Goal: Check status: Check status

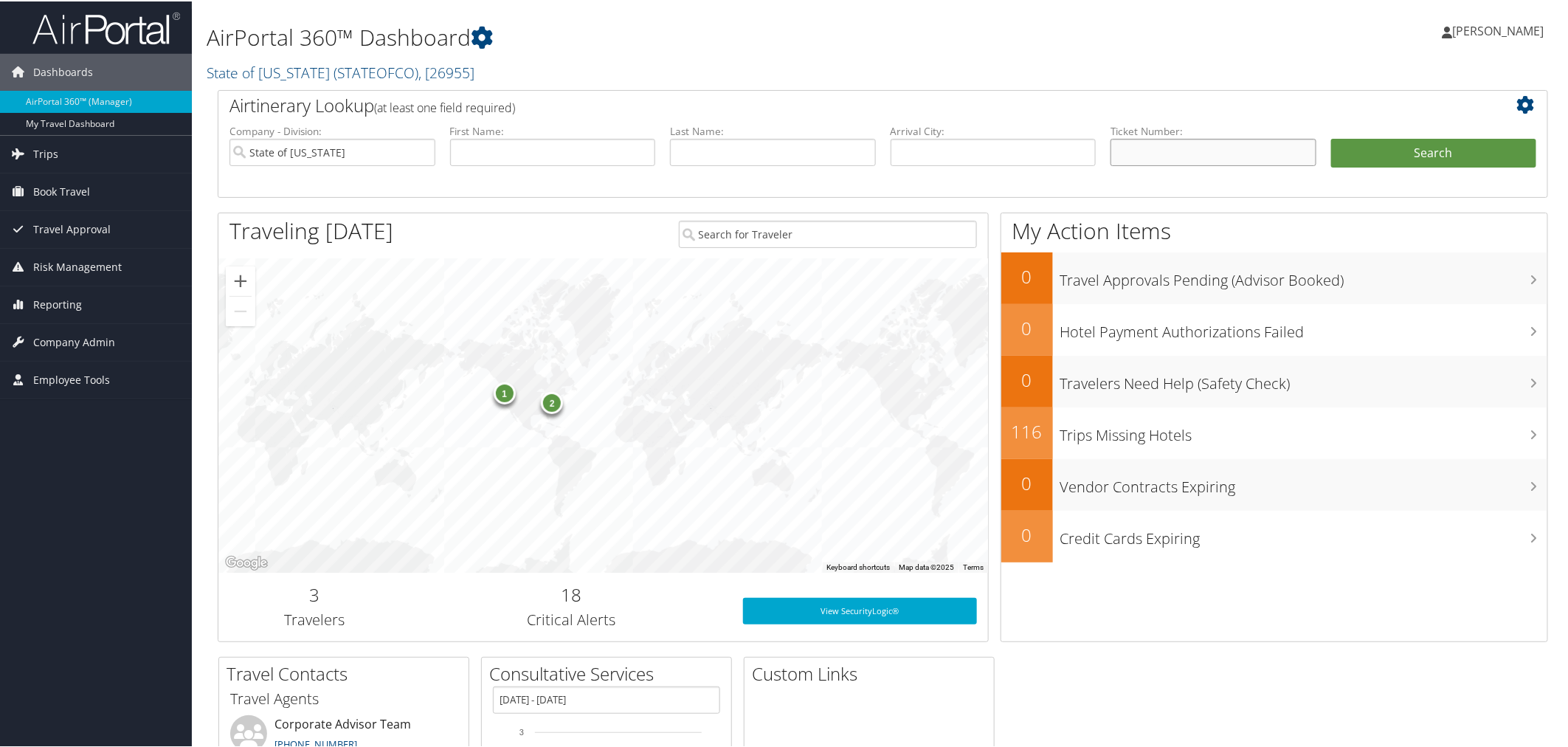
drag, startPoint x: 1151, startPoint y: 143, endPoint x: 1160, endPoint y: 115, distance: 29.4
click at [1151, 143] on input "text" at bounding box center [1214, 151] width 206 height 28
paste input "0067311343904"
type input "0067311343904"
click at [1332, 137] on button "Search" at bounding box center [1434, 152] width 206 height 30
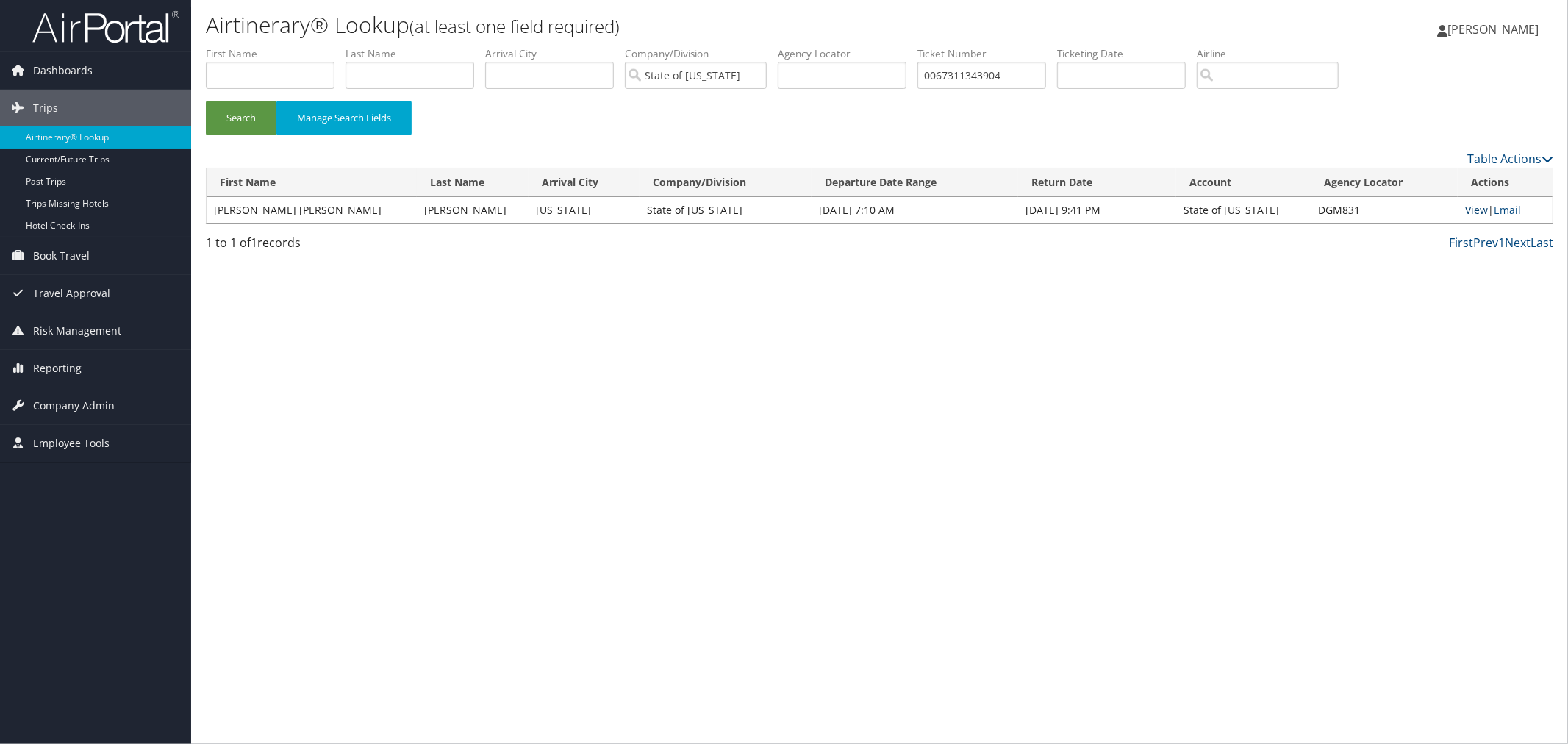
click at [1466, 208] on link "View" at bounding box center [1477, 210] width 23 height 14
click at [887, 82] on input "text" at bounding box center [842, 75] width 129 height 28
paste input "5267311494432"
click at [206, 101] on button "Search" at bounding box center [241, 118] width 71 height 34
click at [1471, 212] on link "View" at bounding box center [1474, 210] width 23 height 14
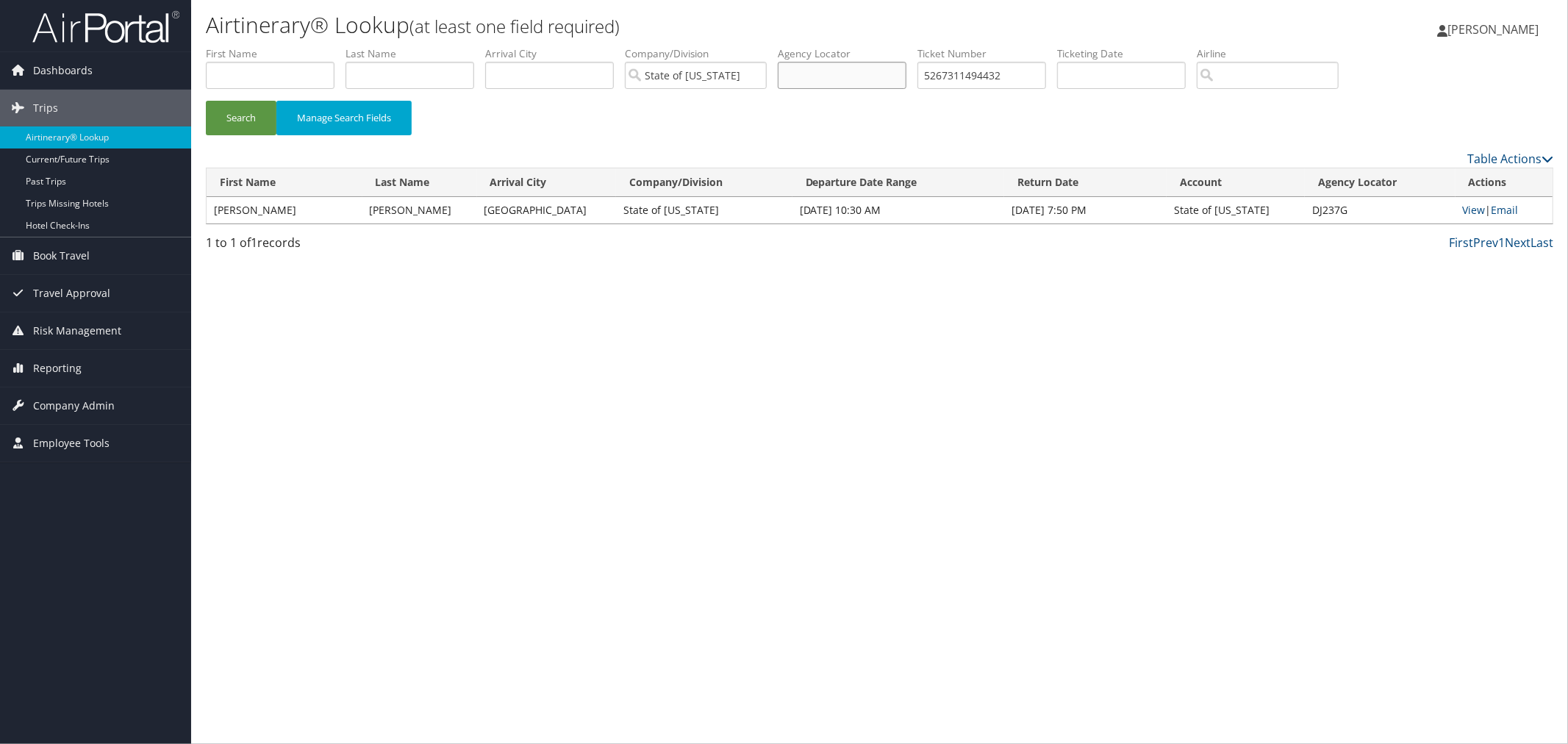
click at [907, 75] on input "text" at bounding box center [842, 75] width 129 height 28
paste input "0167311499449"
click at [206, 101] on button "Search" at bounding box center [241, 118] width 71 height 34
click at [1467, 207] on link "View" at bounding box center [1474, 210] width 23 height 14
click at [863, 81] on input "text" at bounding box center [842, 75] width 129 height 28
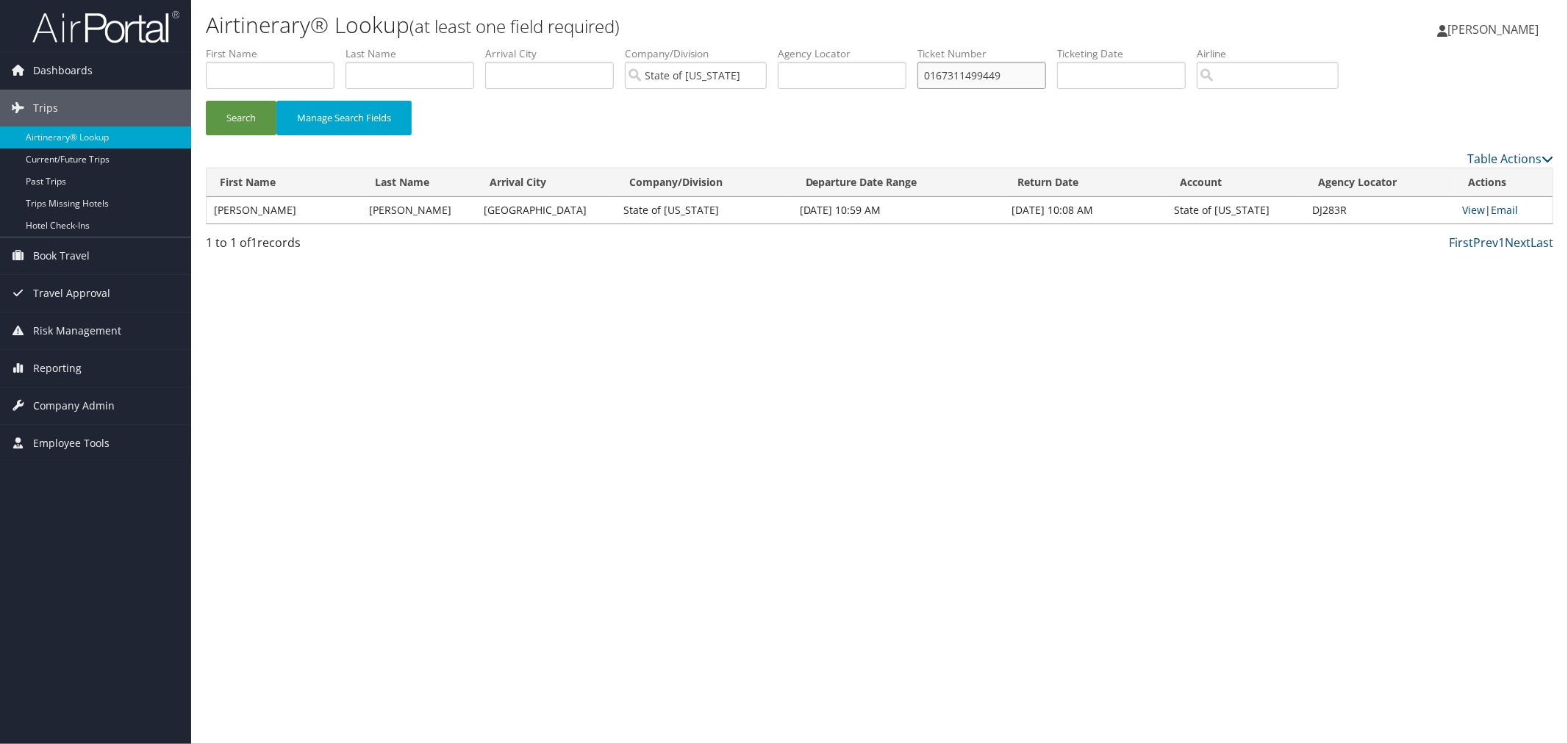
paste input "8900897883553"
click at [206, 101] on button "Search" at bounding box center [241, 118] width 71 height 34
click at [1473, 210] on link "View" at bounding box center [1474, 210] width 23 height 14
click at [907, 76] on input "text" at bounding box center [842, 75] width 129 height 28
paste input "1927"
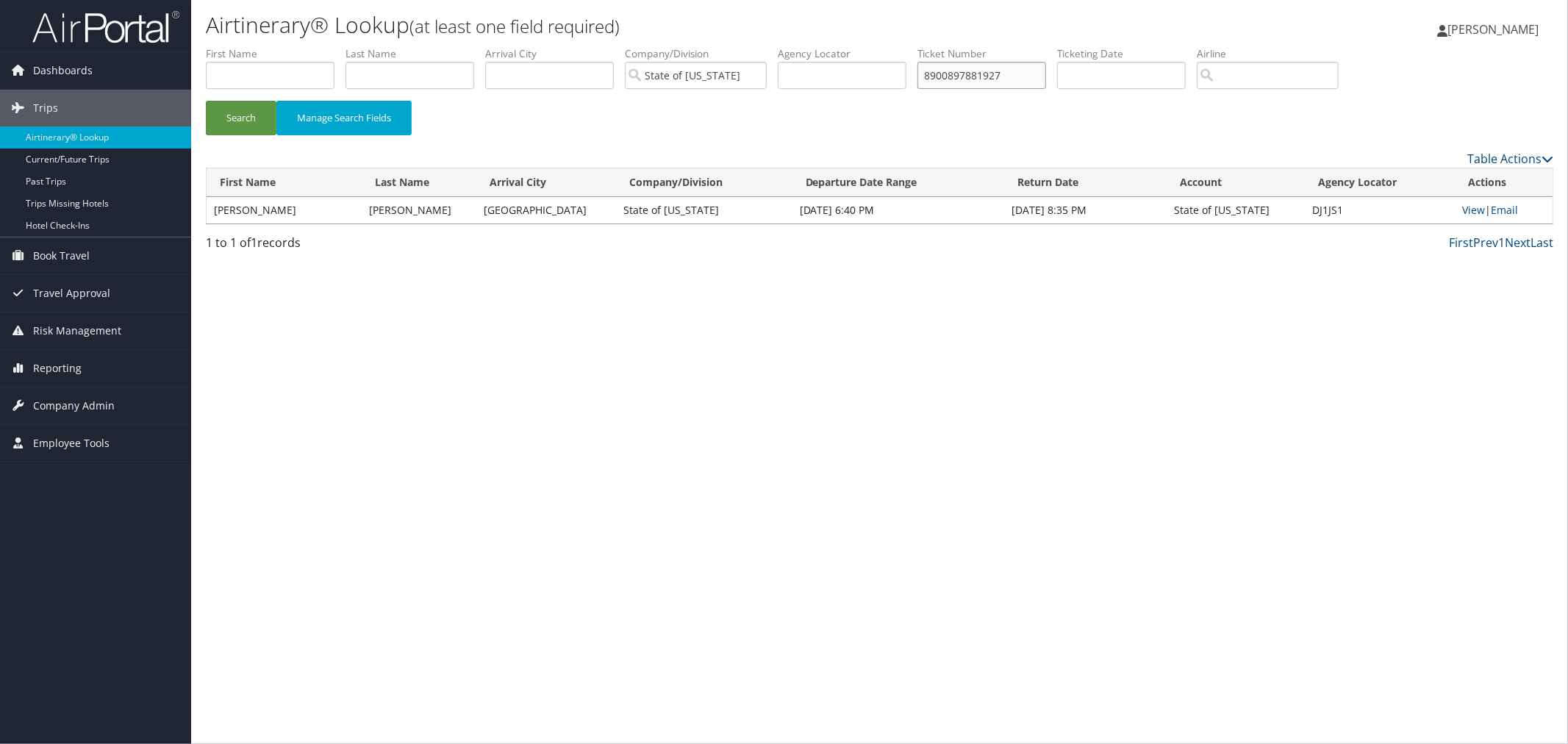
click at [206, 101] on button "Search" at bounding box center [241, 118] width 71 height 34
click at [1470, 211] on link "View" at bounding box center [1474, 210] width 23 height 14
click at [901, 75] on input "text" at bounding box center [842, 75] width 129 height 28
paste input "3045"
type input "8900897883045"
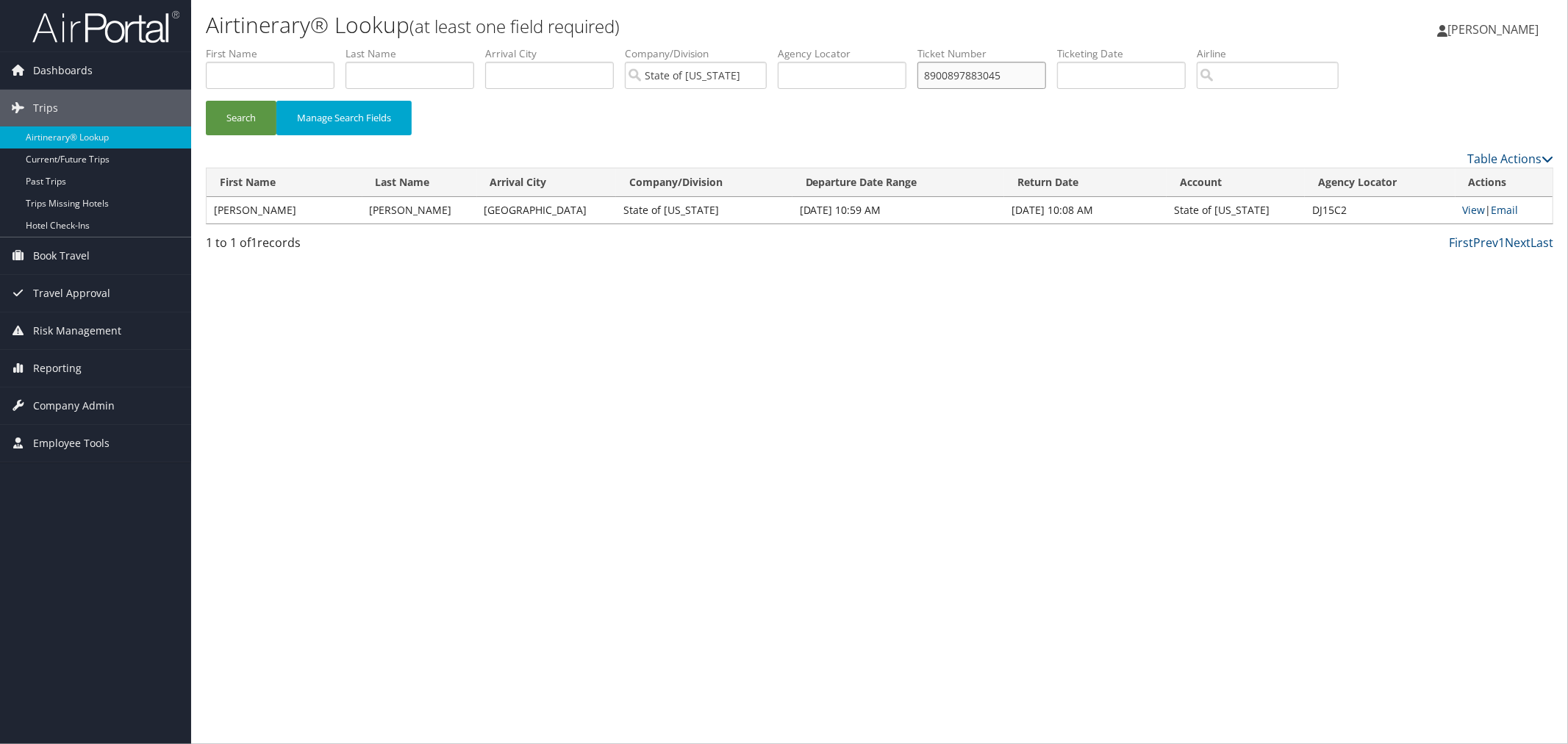
click at [206, 101] on button "Search" at bounding box center [241, 118] width 71 height 34
click at [1474, 215] on link "View" at bounding box center [1472, 210] width 23 height 14
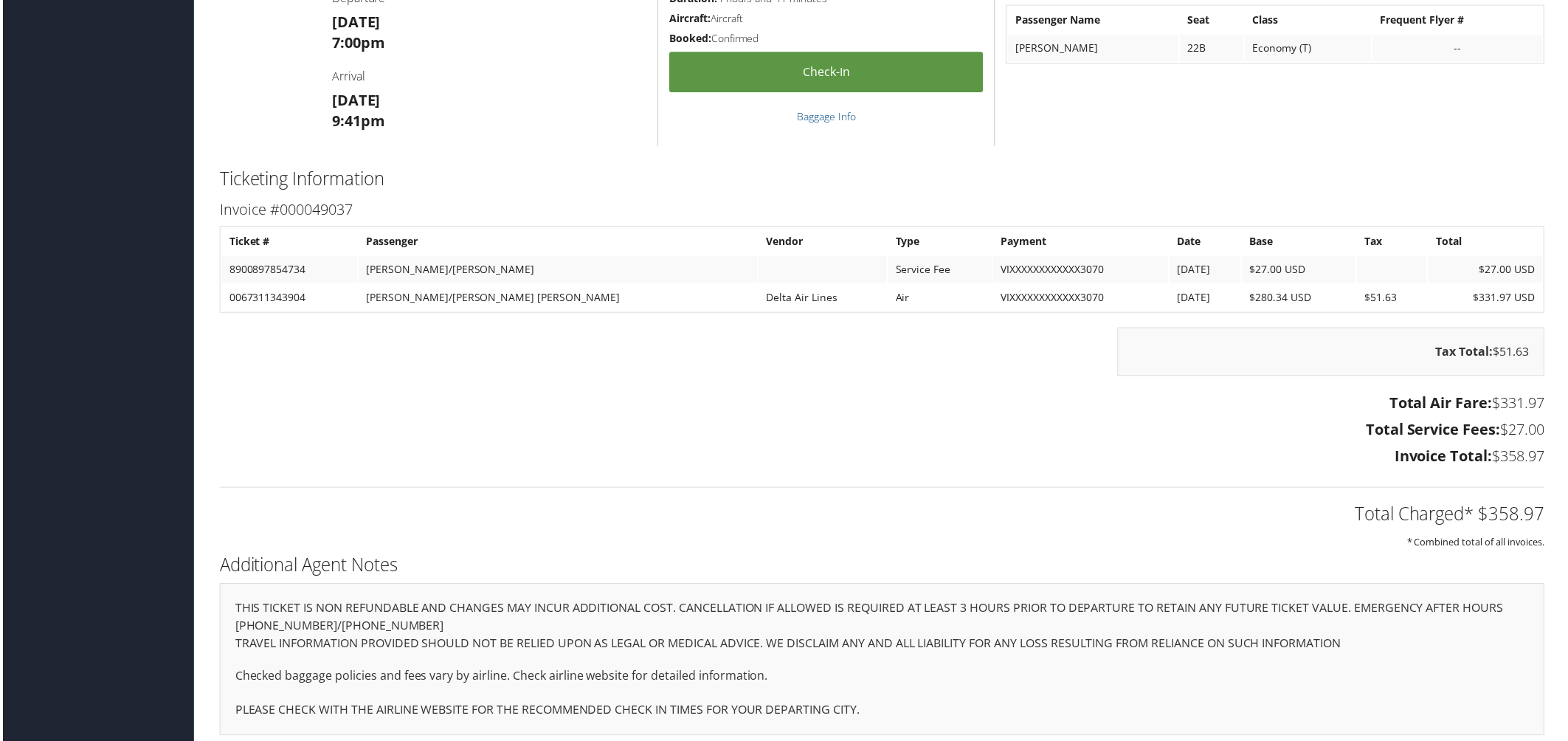
scroll to position [1081, 0]
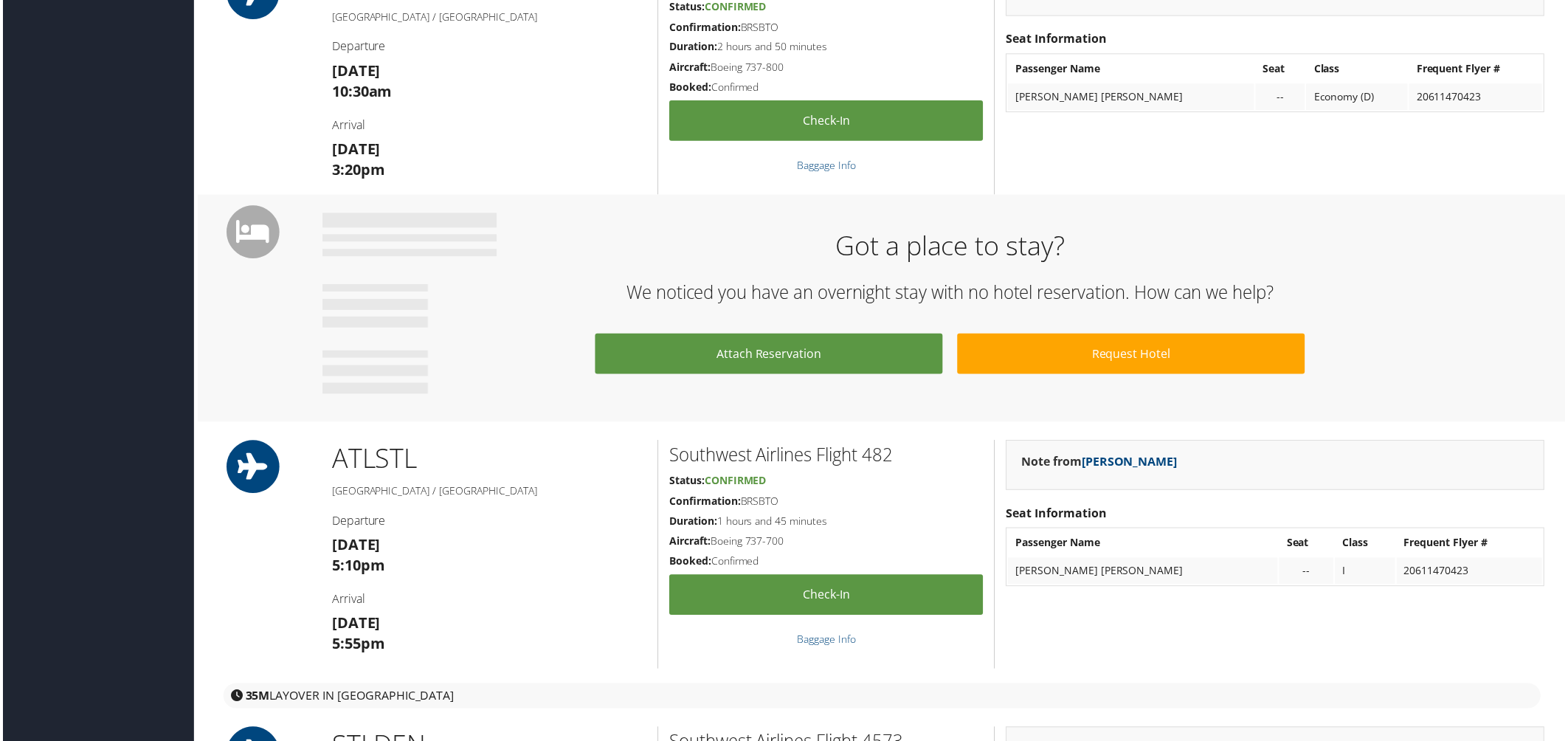
scroll to position [466, 0]
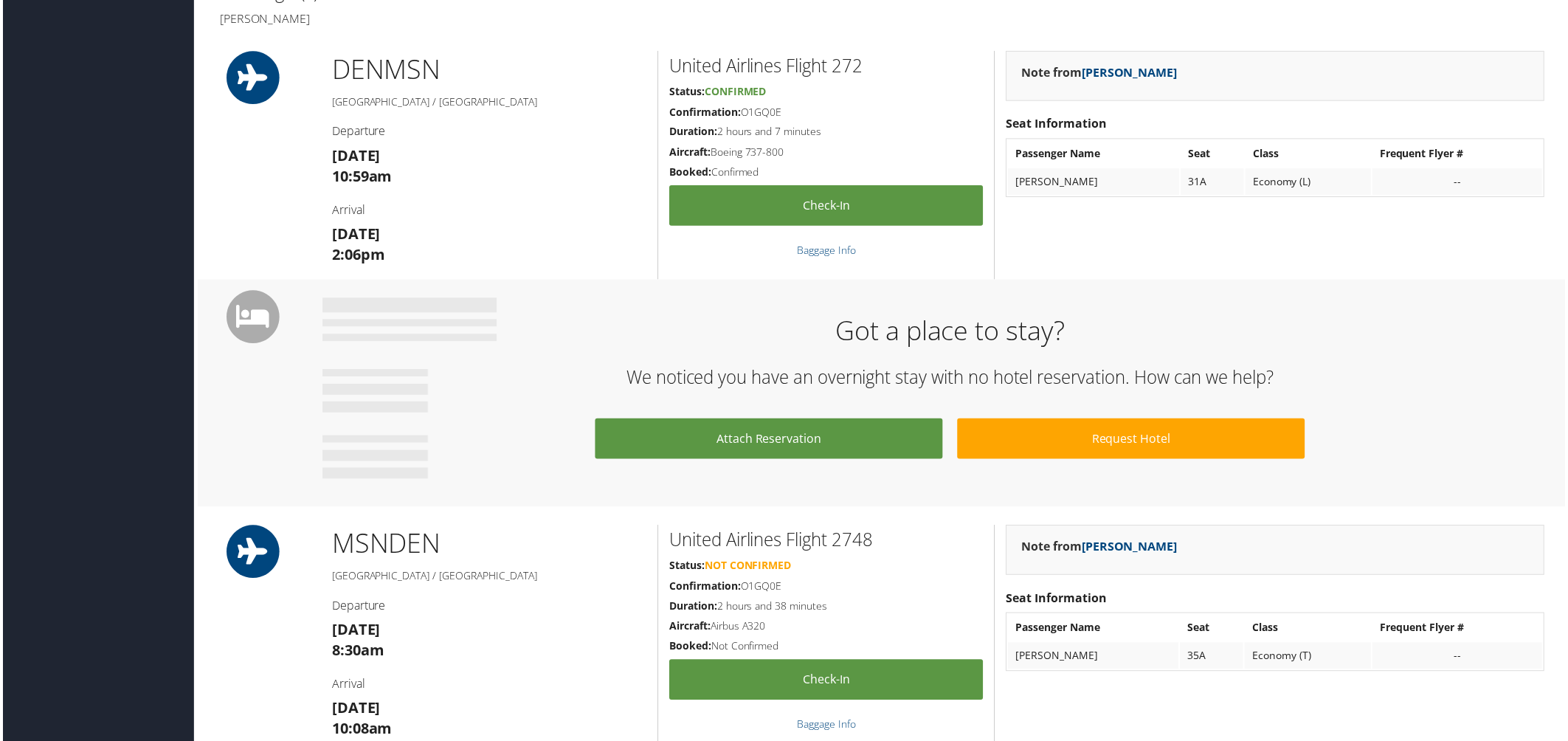
scroll to position [466, 0]
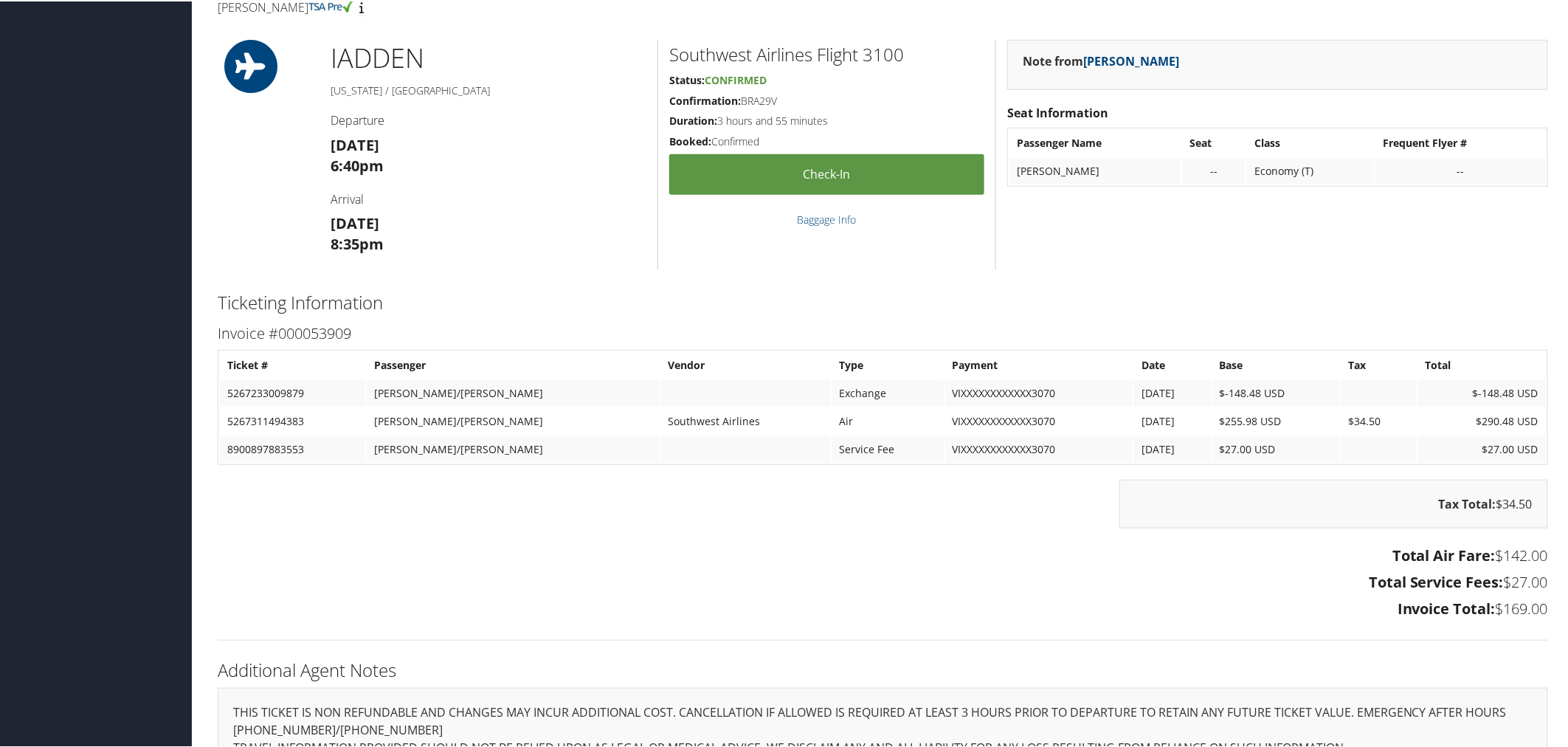
scroll to position [475, 0]
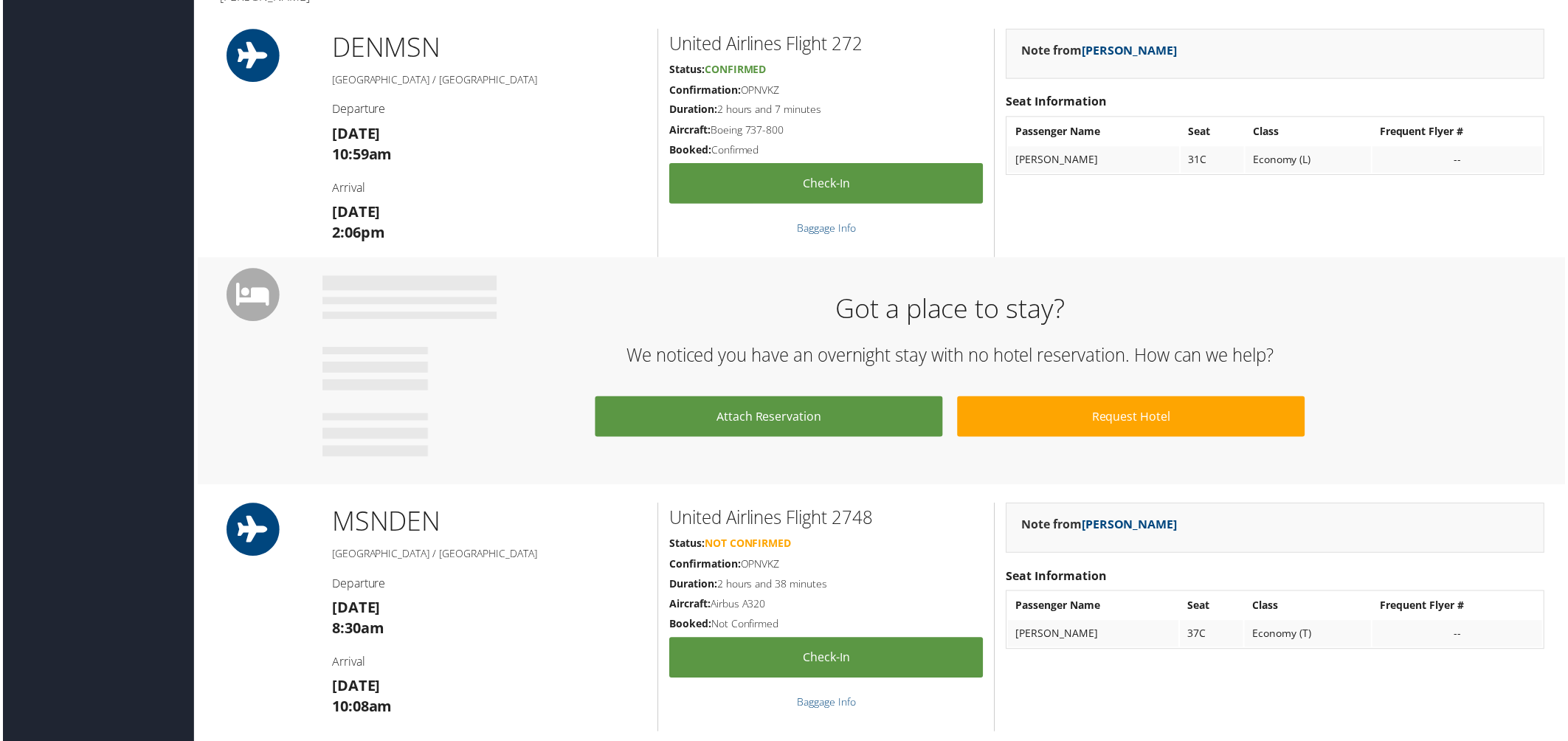
scroll to position [472, 0]
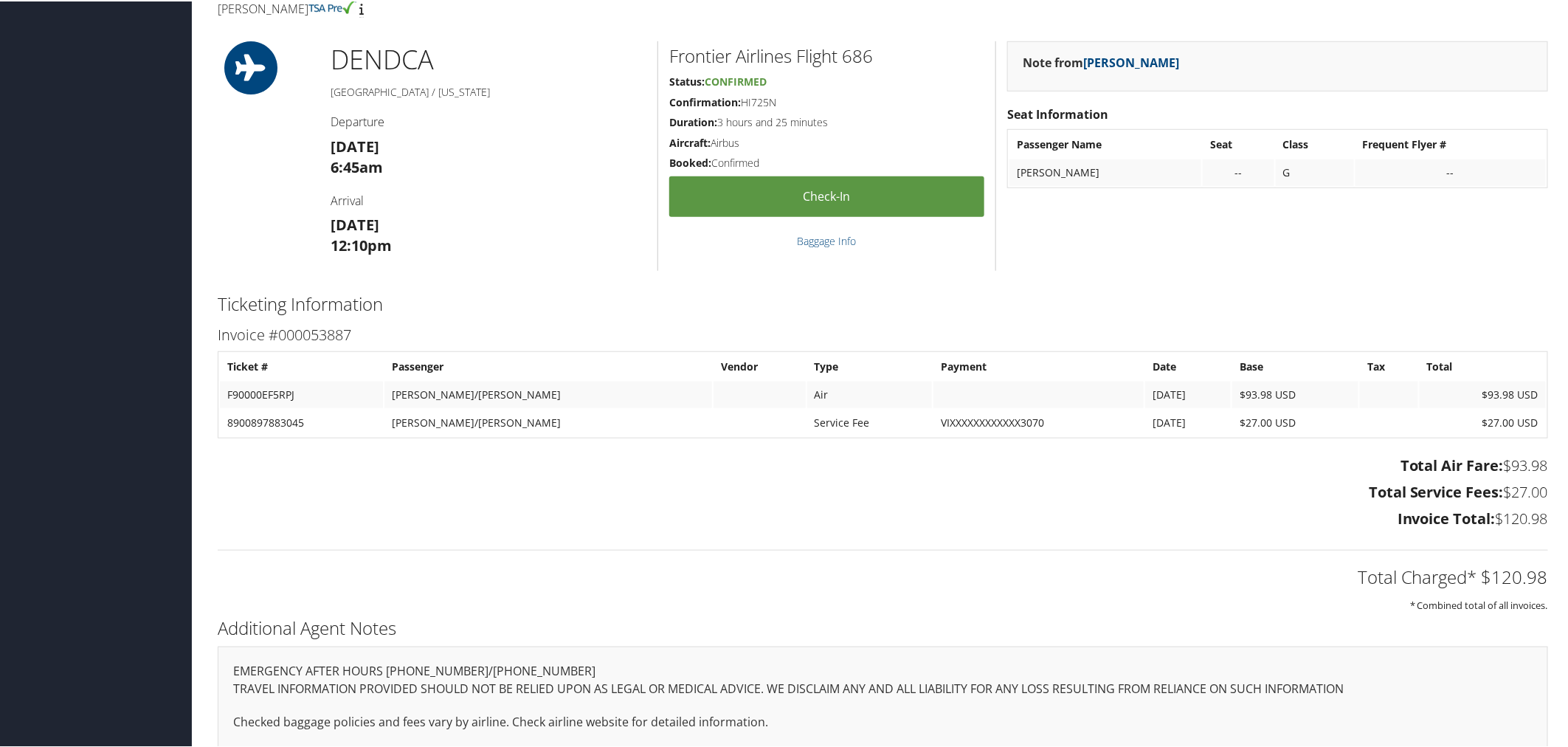
scroll to position [471, 0]
